Goal: Transaction & Acquisition: Book appointment/travel/reservation

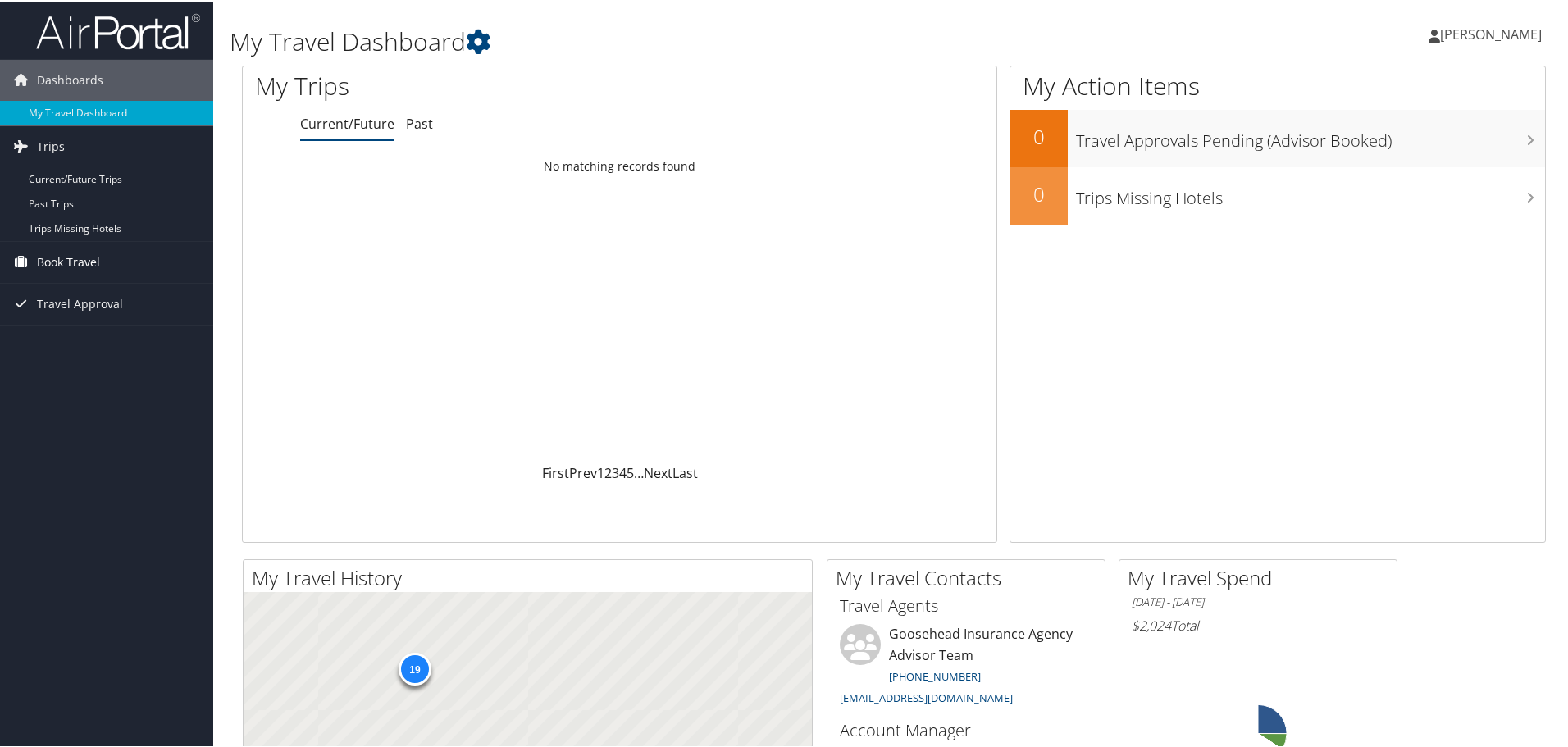
click at [98, 257] on span "Book Travel" at bounding box center [69, 260] width 63 height 41
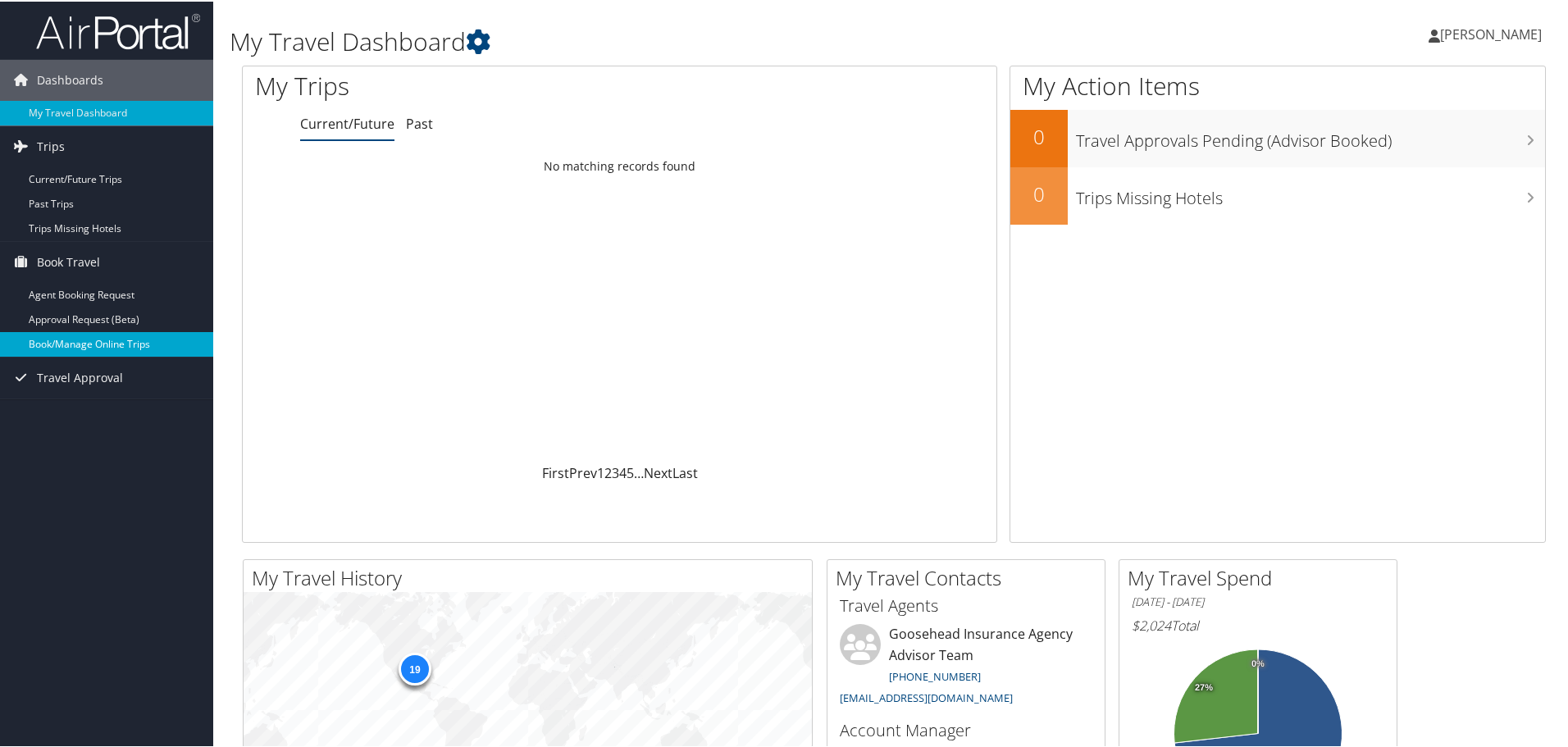
click at [120, 346] on link "Book/Manage Online Trips" at bounding box center [106, 342] width 213 height 25
click at [82, 344] on link "Book/Manage Online Trips" at bounding box center [106, 342] width 213 height 25
